Goal: Transaction & Acquisition: Purchase product/service

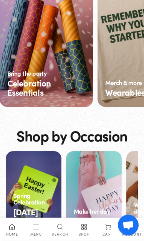
scroll to position [0, 302]
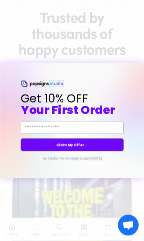
type input "**********"
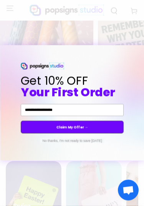
scroll to position [567, 0]
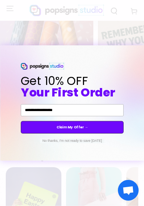
click at [75, 143] on button "No thanks, I'm not ready to save today" at bounding box center [72, 140] width 65 height 5
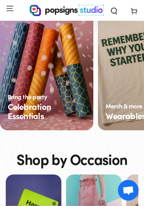
scroll to position [553, 0]
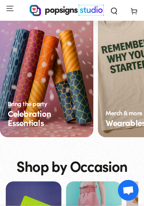
click at [13, 8] on icon "Menu" at bounding box center [10, 8] width 8 height 8
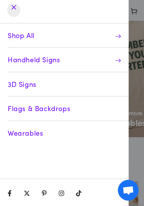
click at [118, 62] on icon at bounding box center [118, 60] width 6 height 6
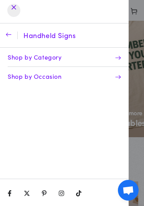
click at [7, 37] on icon "button" at bounding box center [9, 35] width 6 height 6
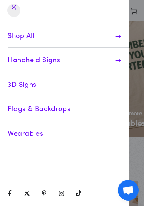
click at [70, 109] on link "Flags & Backdrops" at bounding box center [68, 108] width 121 height 24
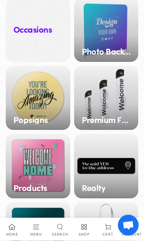
scroll to position [488, 0]
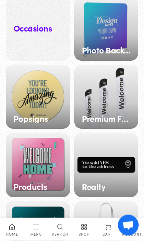
click at [30, 101] on div "Popsigns" at bounding box center [38, 97] width 65 height 65
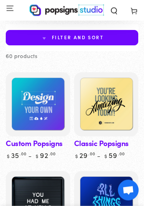
scroll to position [39, 0]
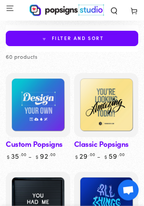
click at [33, 98] on img at bounding box center [38, 105] width 65 height 65
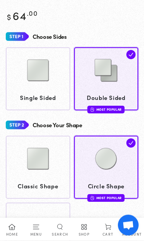
scroll to position [418, 0]
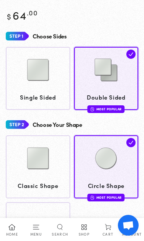
click at [39, 85] on img at bounding box center [38, 70] width 38 height 38
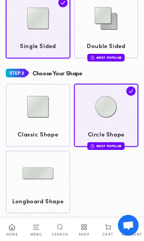
click at [36, 120] on img at bounding box center [38, 107] width 38 height 38
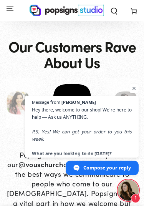
scroll to position [1020, 0]
